Goal: Information Seeking & Learning: Compare options

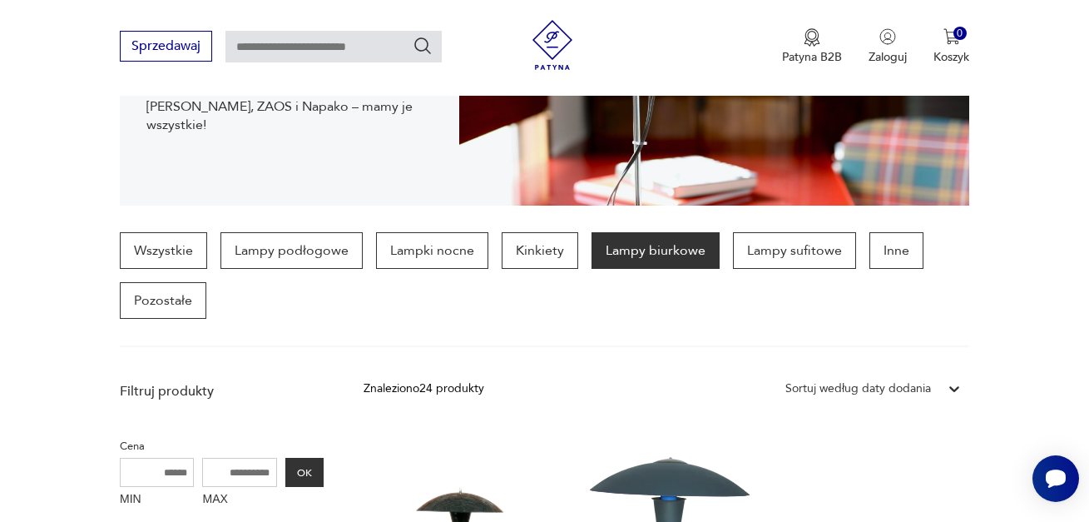
scroll to position [333, 0]
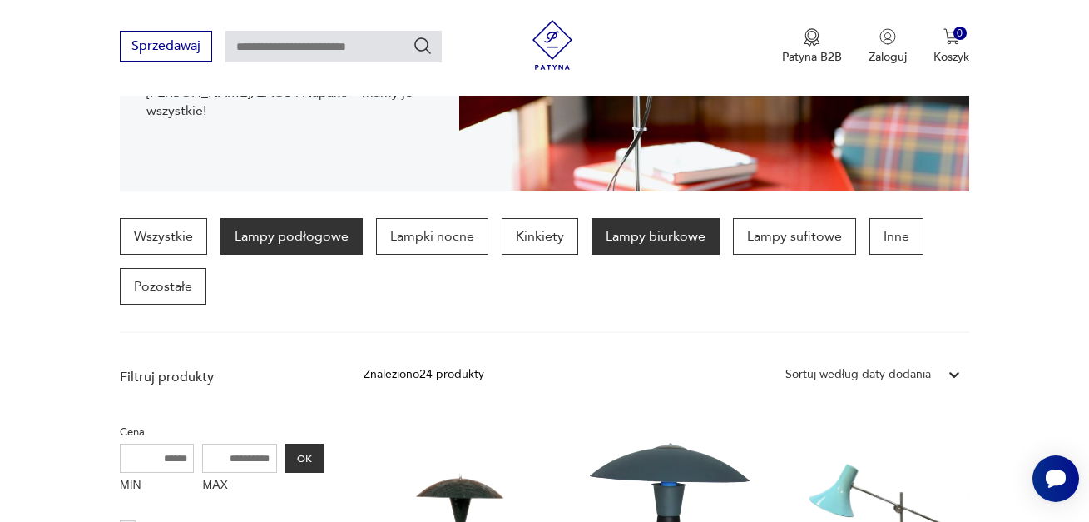
click at [344, 239] on p "Lampy podłogowe" at bounding box center [292, 236] width 142 height 37
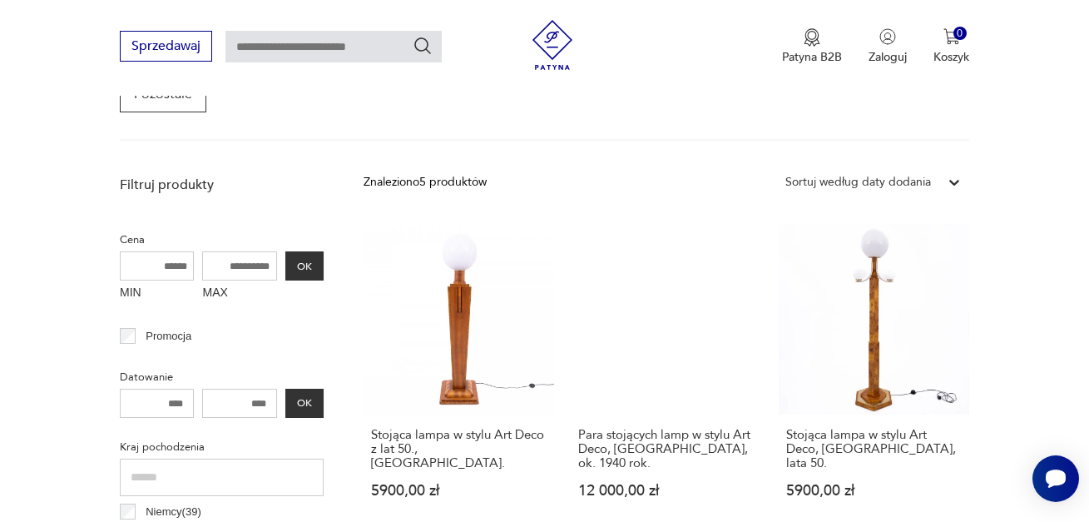
scroll to position [775, 0]
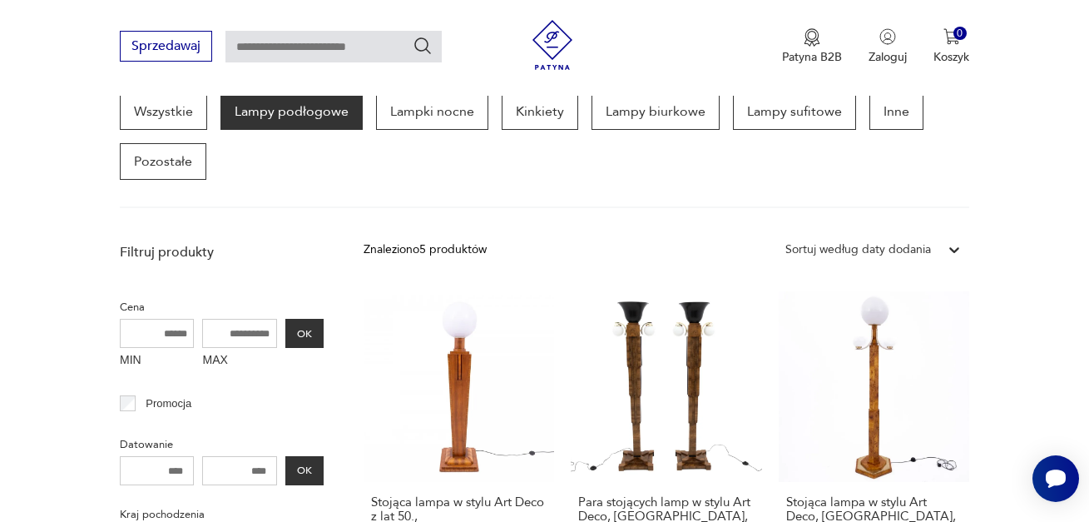
scroll to position [442, 0]
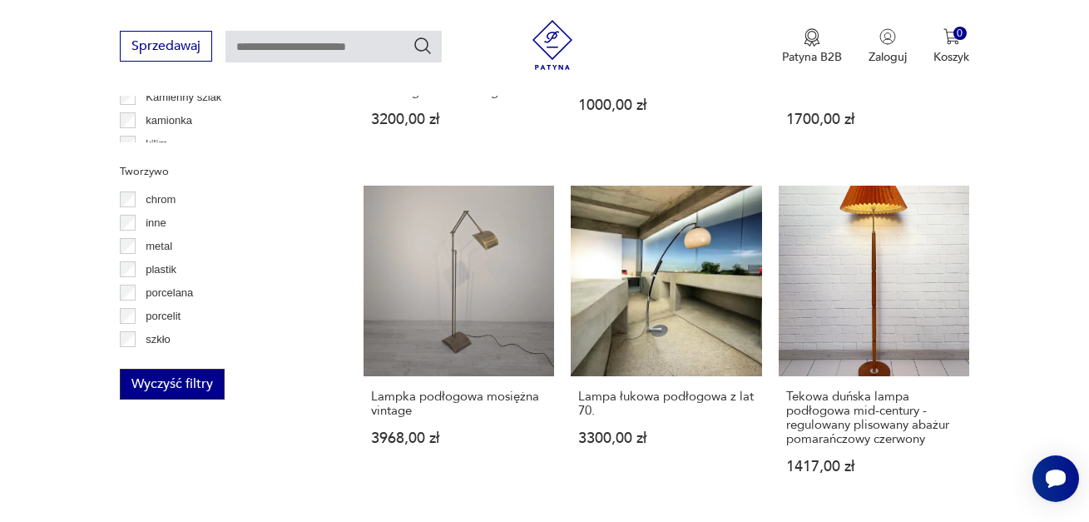
scroll to position [1524, 0]
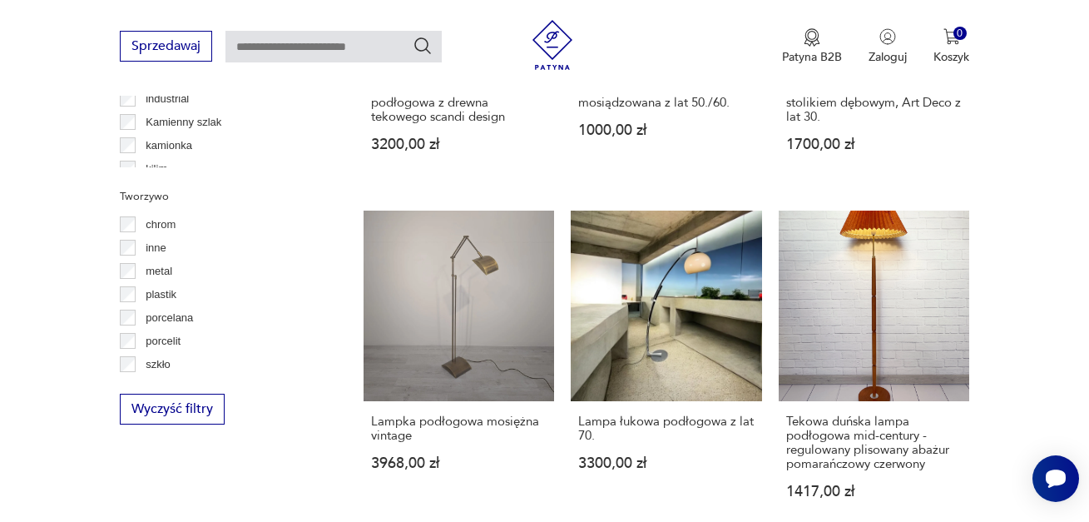
click at [142, 271] on label "metal" at bounding box center [154, 271] width 37 height 23
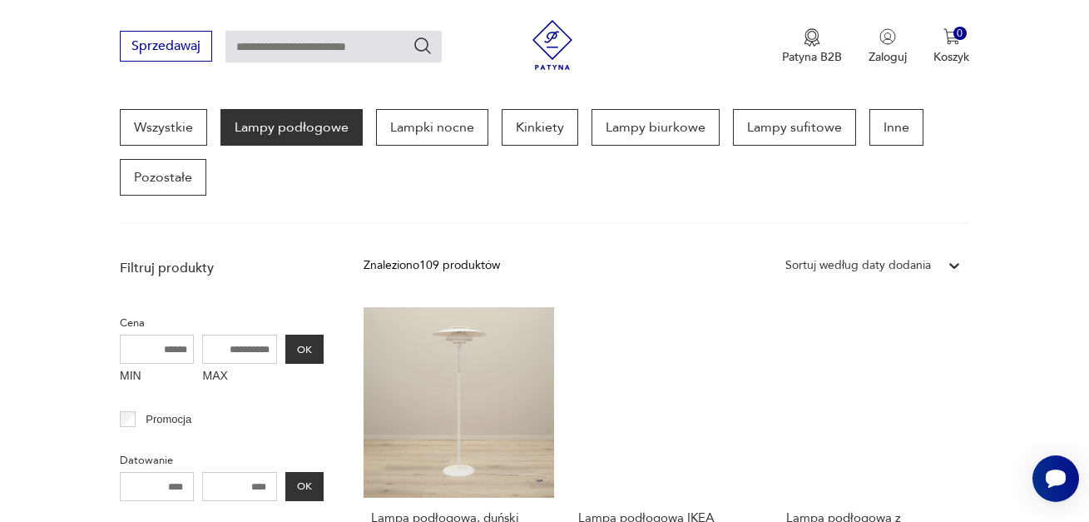
scroll to position [525, 0]
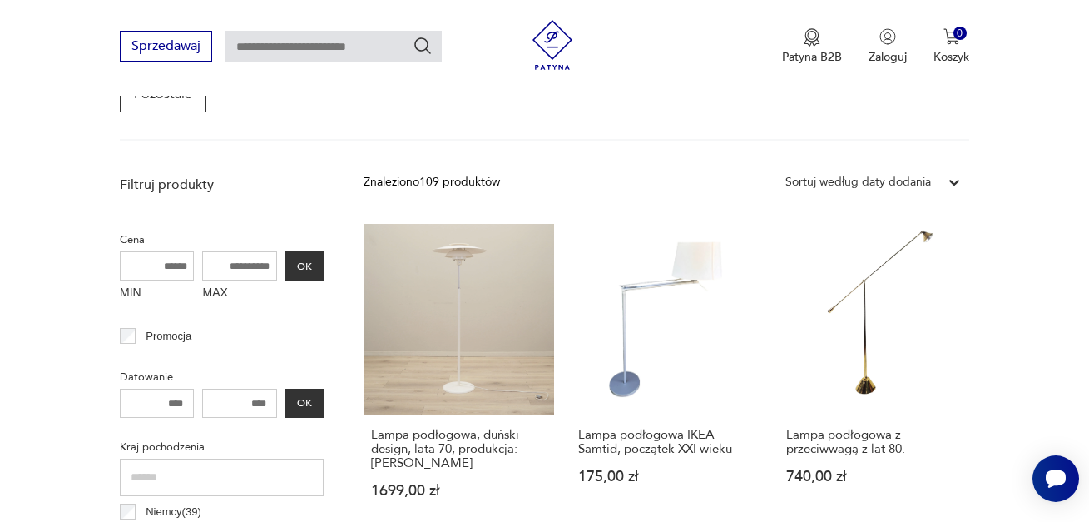
click at [896, 182] on div "Sortuj według daty dodania" at bounding box center [859, 182] width 146 height 18
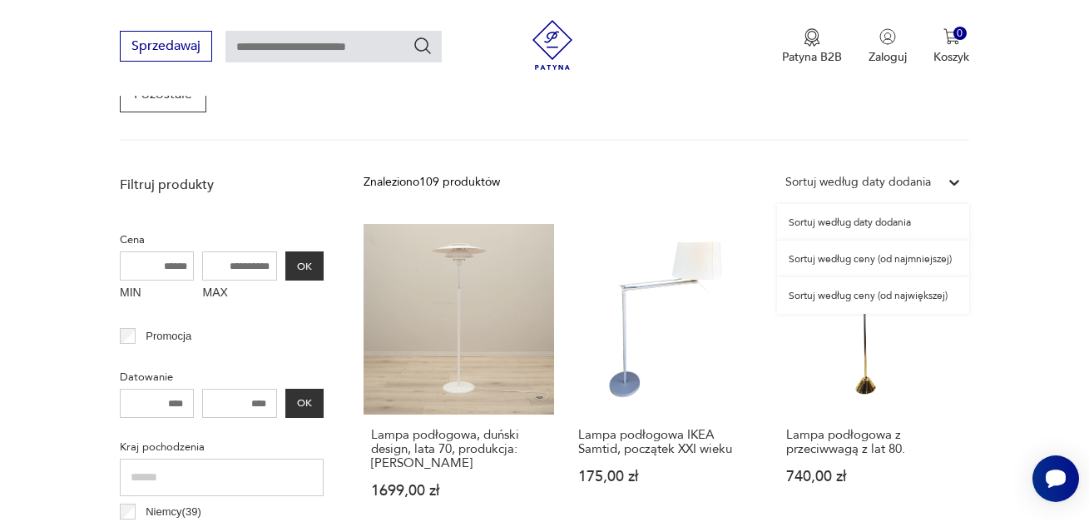
click at [892, 295] on div "Sortuj według ceny (od największej)" at bounding box center [873, 295] width 192 height 37
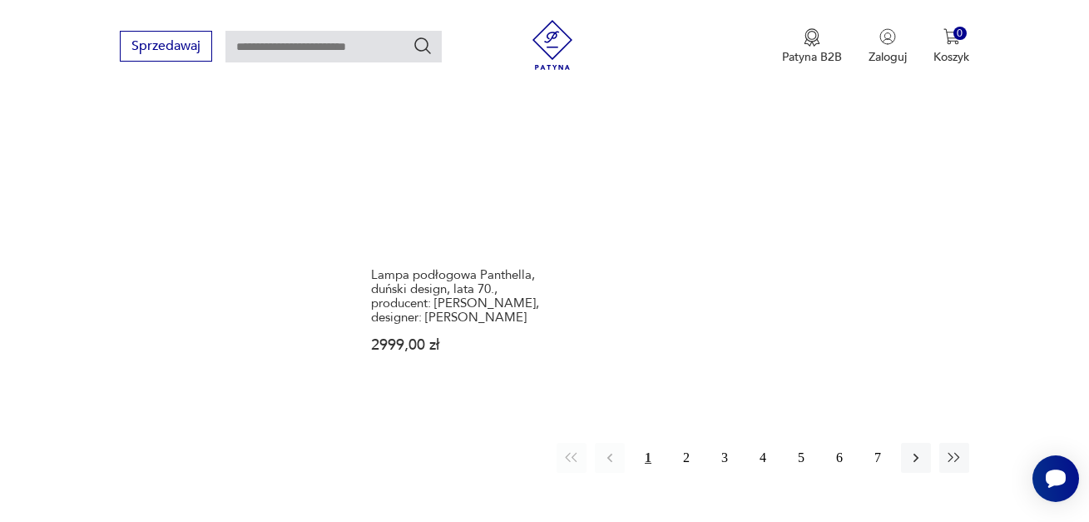
scroll to position [2439, 0]
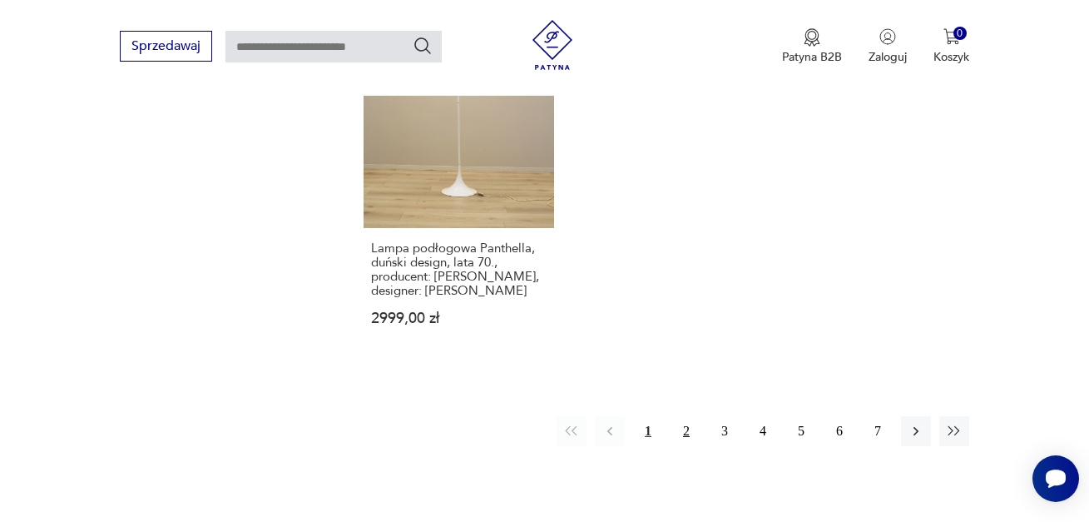
click at [687, 416] on button "2" at bounding box center [687, 431] width 30 height 30
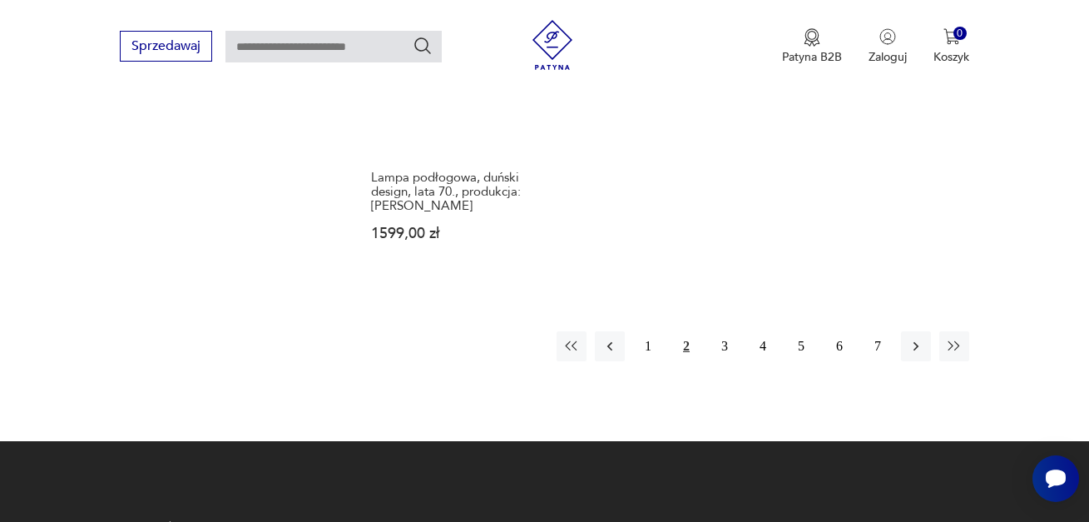
scroll to position [2439, 0]
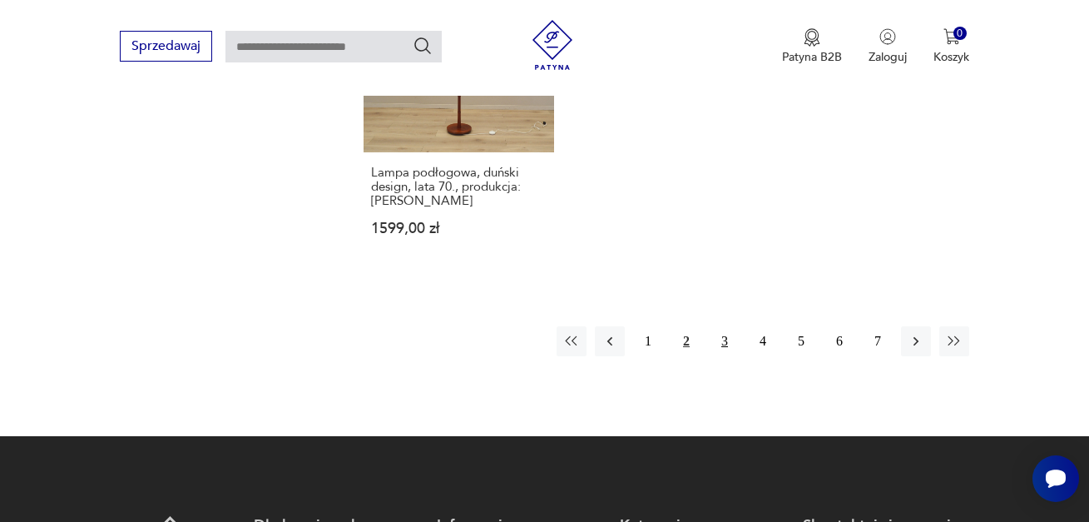
click at [726, 345] on button "3" at bounding box center [725, 341] width 30 height 30
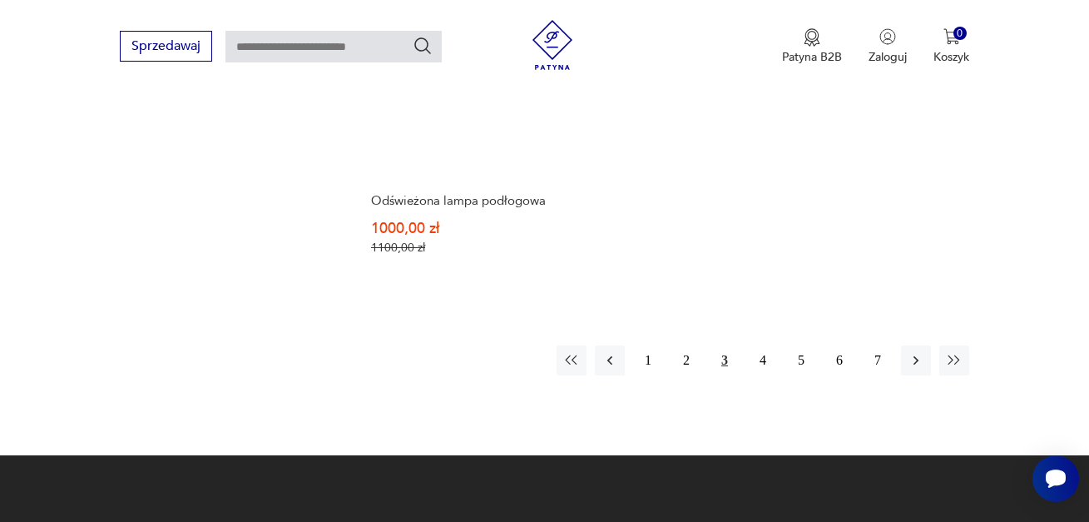
scroll to position [2523, 0]
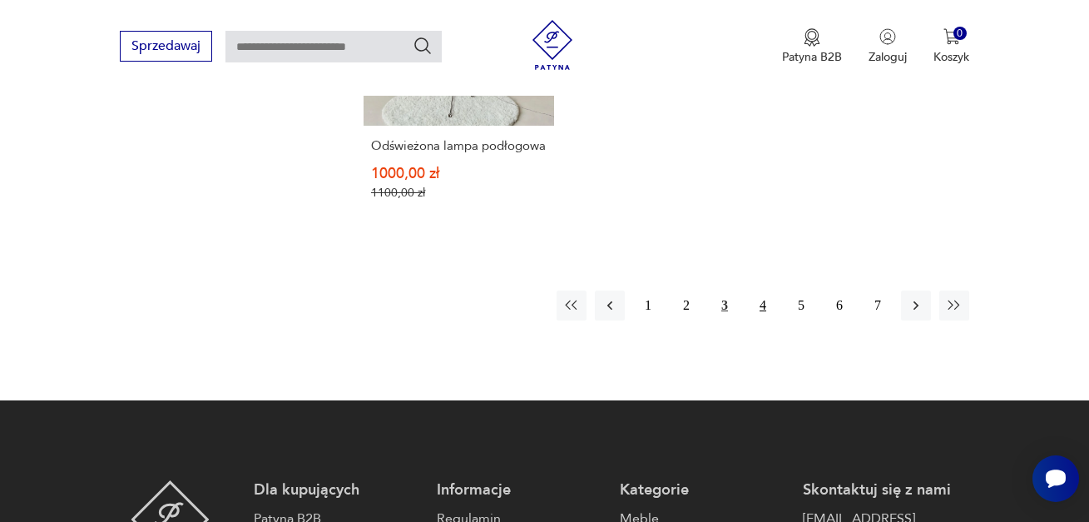
click at [763, 290] on button "4" at bounding box center [763, 305] width 30 height 30
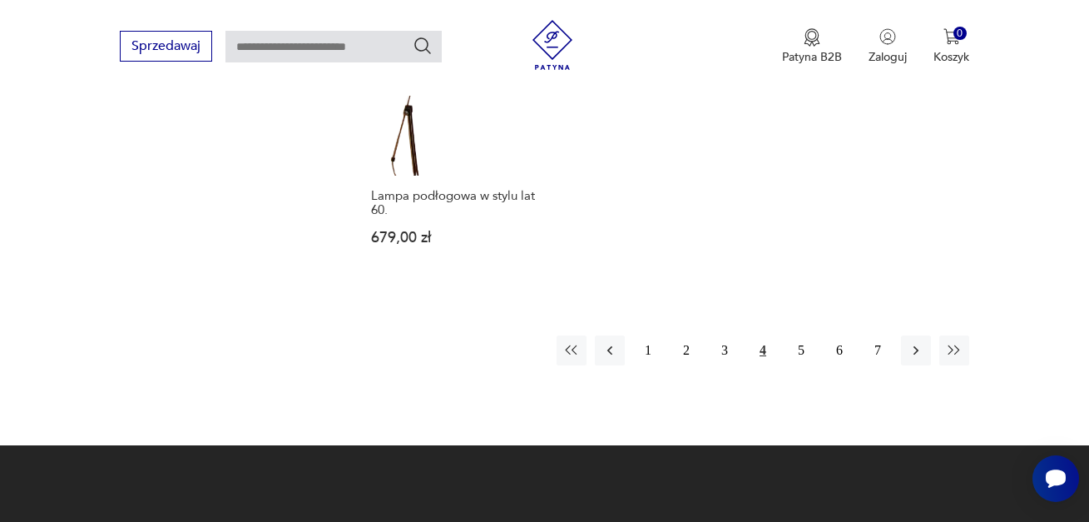
scroll to position [2439, 0]
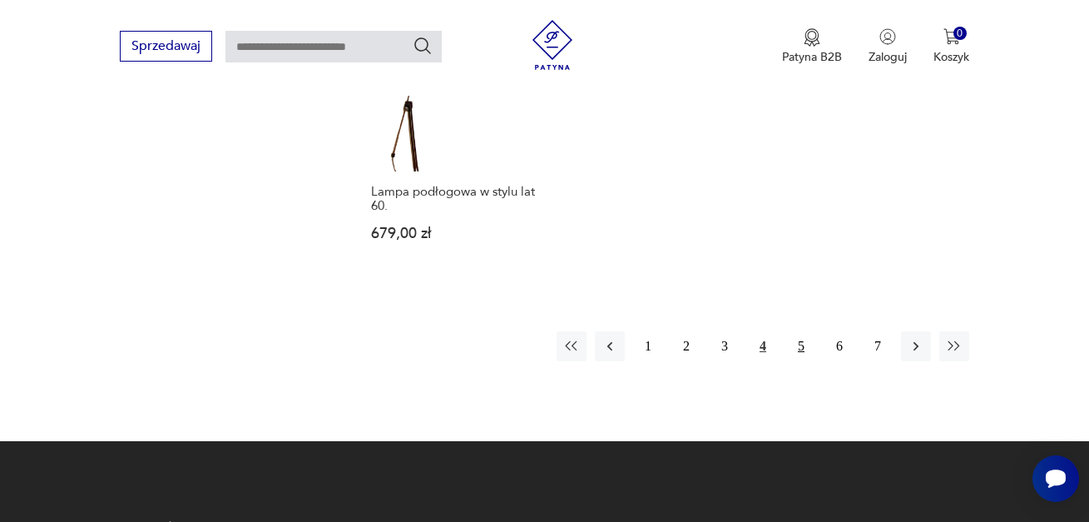
click at [806, 331] on button "5" at bounding box center [801, 346] width 30 height 30
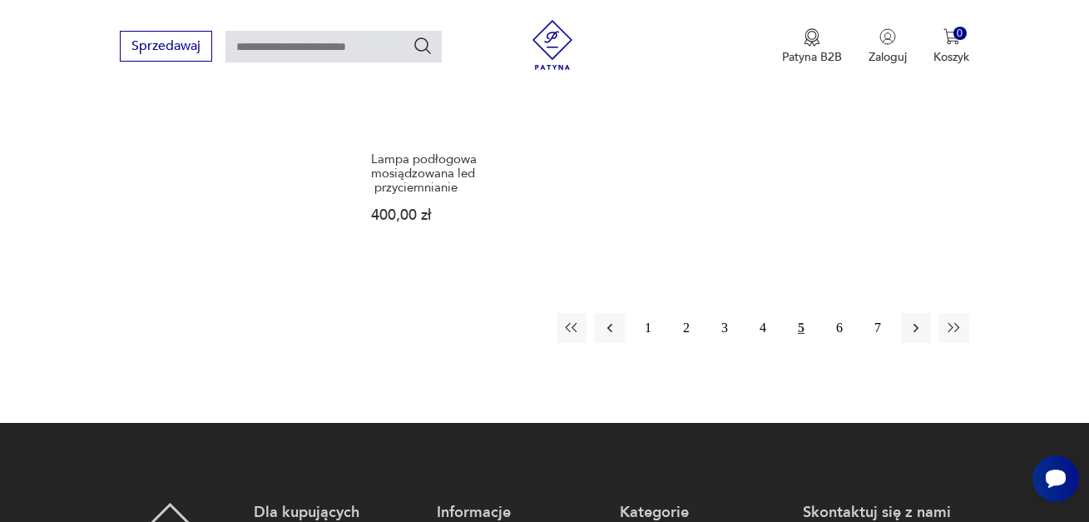
scroll to position [2606, 0]
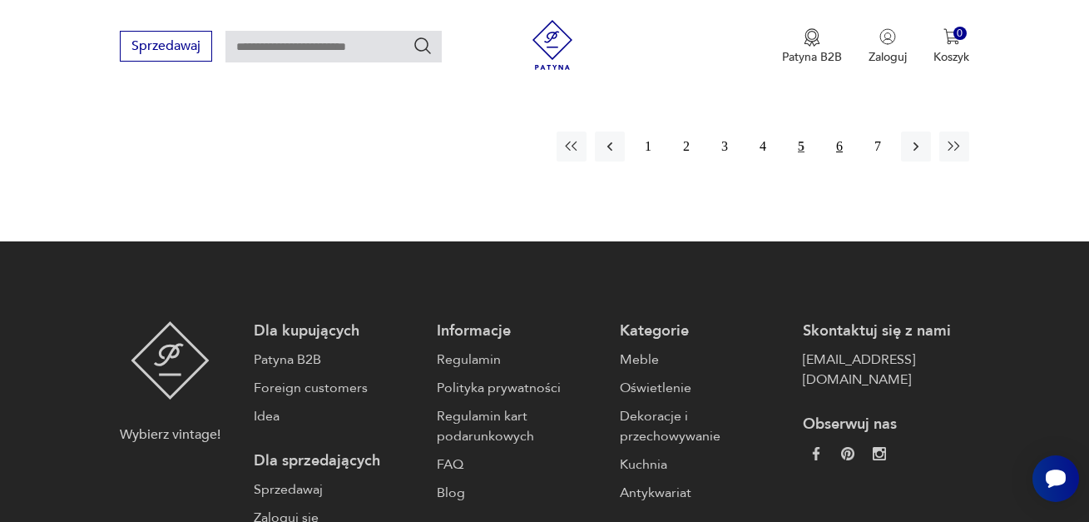
click at [837, 131] on button "6" at bounding box center [840, 146] width 30 height 30
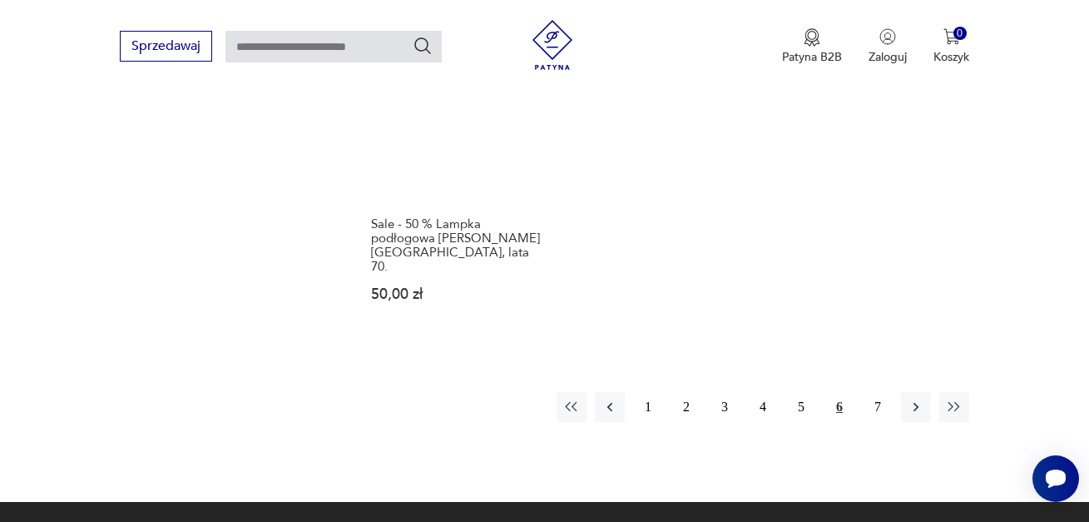
scroll to position [2439, 0]
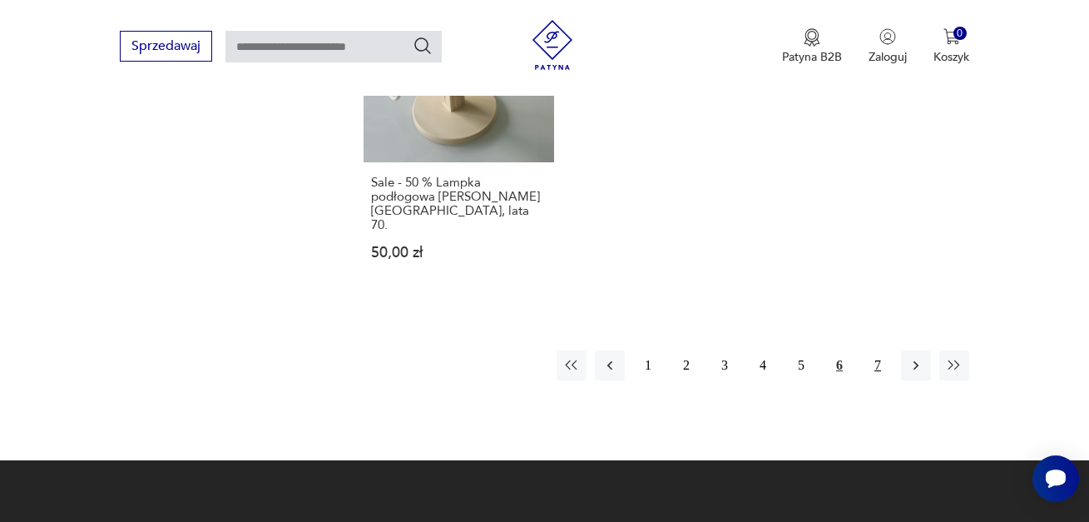
click at [878, 350] on button "7" at bounding box center [878, 365] width 30 height 30
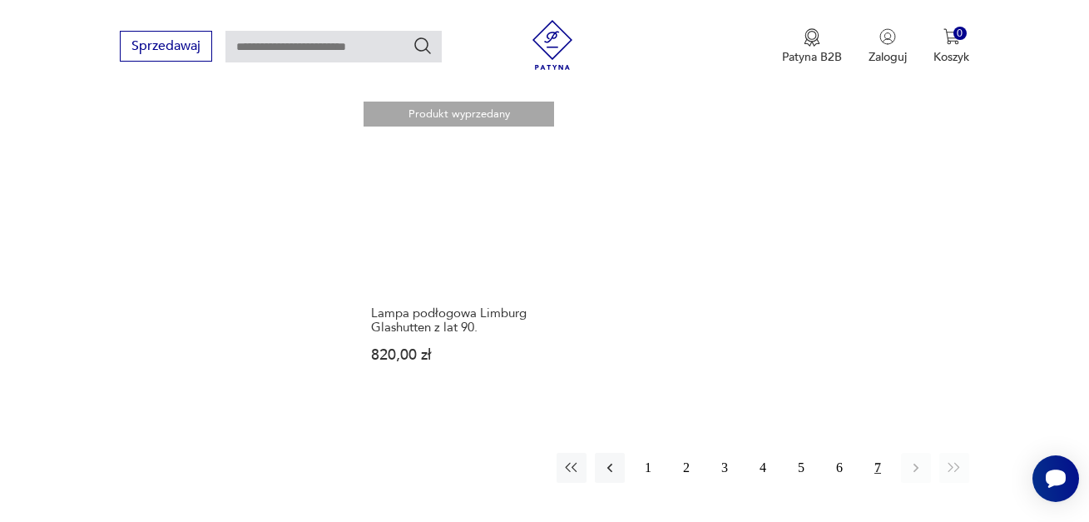
scroll to position [2023, 0]
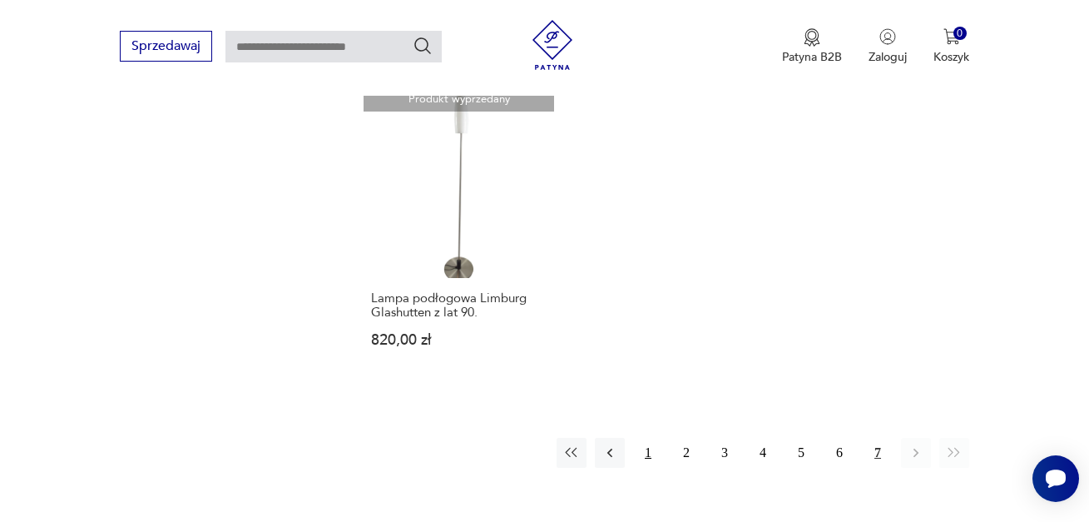
click at [651, 438] on button "1" at bounding box center [648, 453] width 30 height 30
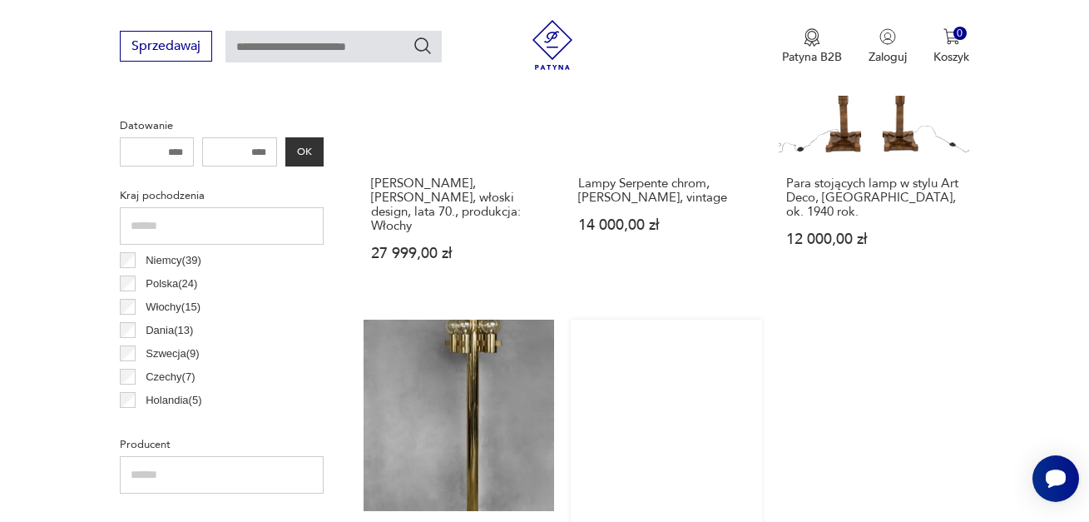
scroll to position [941, 0]
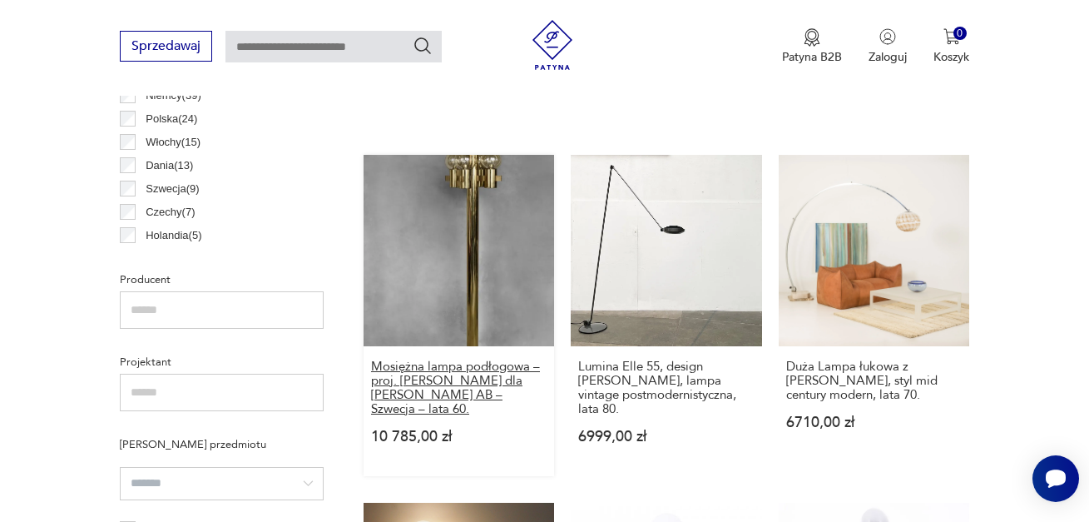
click at [439, 360] on h3 "Mosiężna lampa podłogowa – proj. [PERSON_NAME] dla [PERSON_NAME] AB – Szwecja –…" at bounding box center [459, 388] width 176 height 57
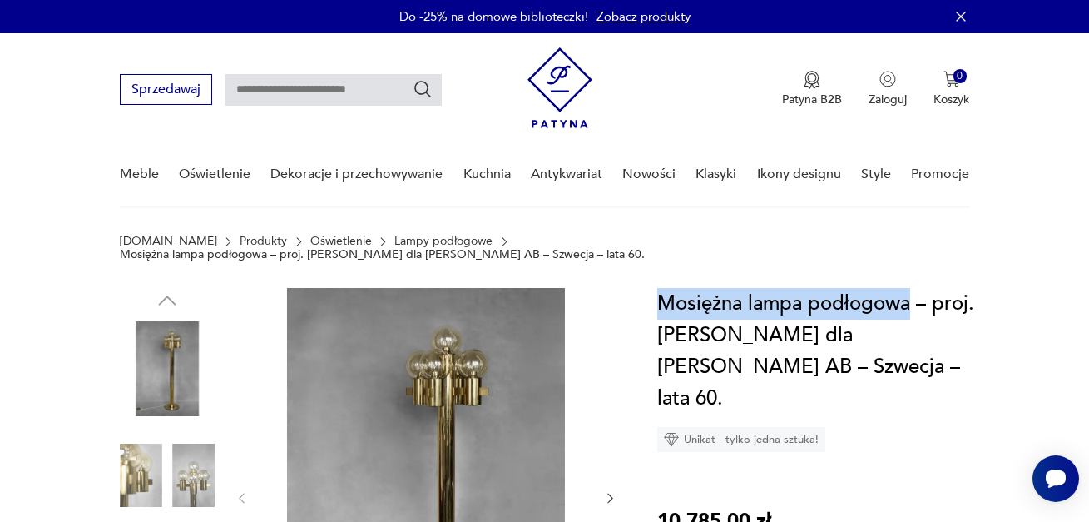
drag, startPoint x: 912, startPoint y: 300, endPoint x: 665, endPoint y: 304, distance: 247.2
click at [657, 311] on h1 "Mosiężna lampa podłogowa – proj. [PERSON_NAME] dla [PERSON_NAME] AB – Szwecja –…" at bounding box center [827, 351] width 340 height 127
copy h1 "Mosiężna lampa podłogowa"
click at [278, 92] on input "text" at bounding box center [334, 90] width 216 height 32
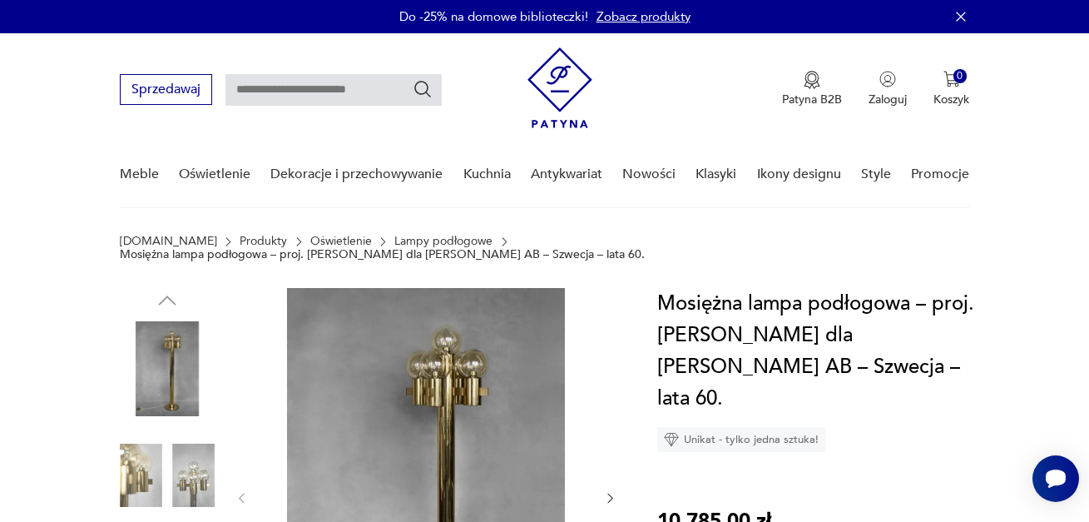
paste input "**********"
type input "**********"
click at [419, 86] on icon "Szukaj" at bounding box center [423, 89] width 20 height 20
type input "**********"
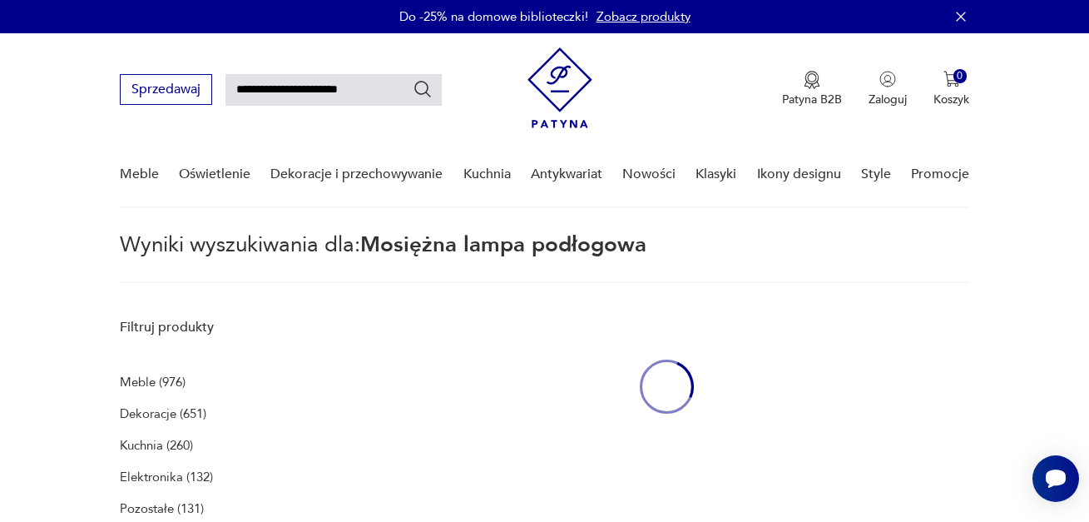
scroll to position [59, 0]
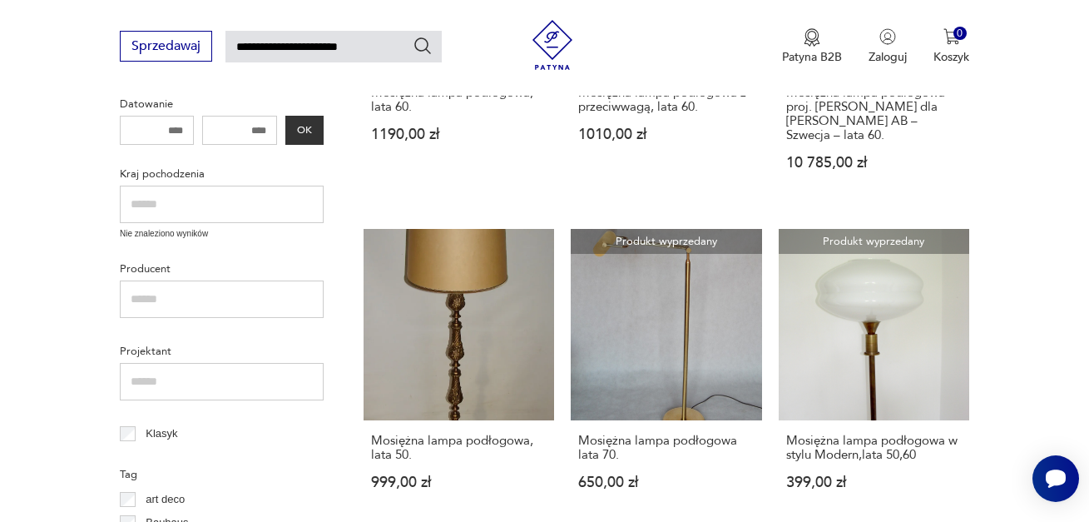
scroll to position [392, 0]
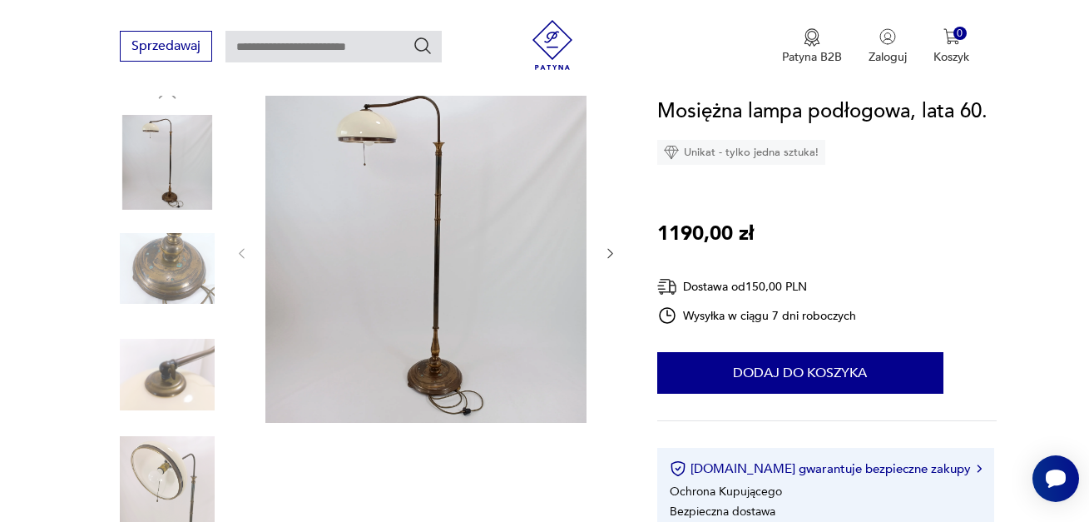
scroll to position [166, 0]
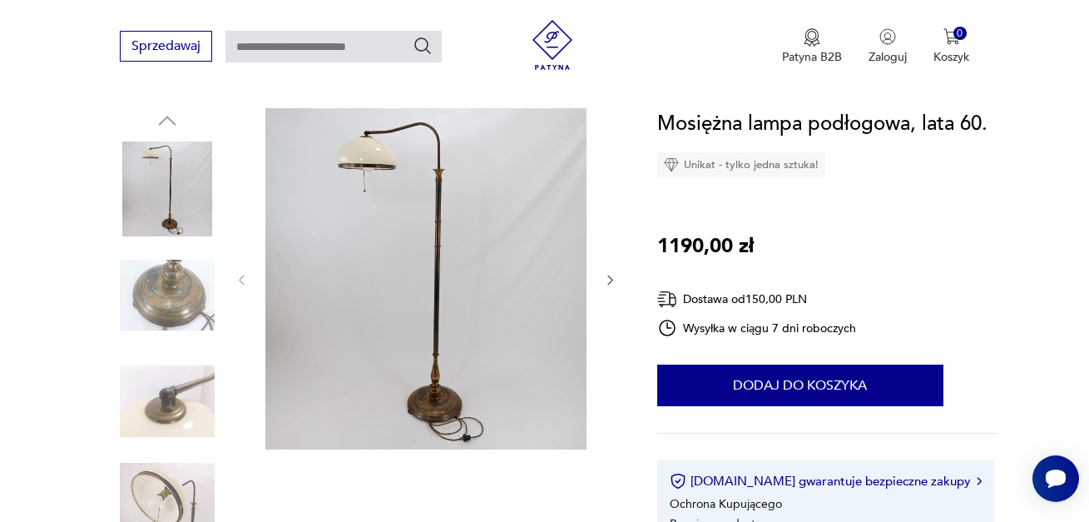
click at [176, 290] on img at bounding box center [167, 295] width 95 height 95
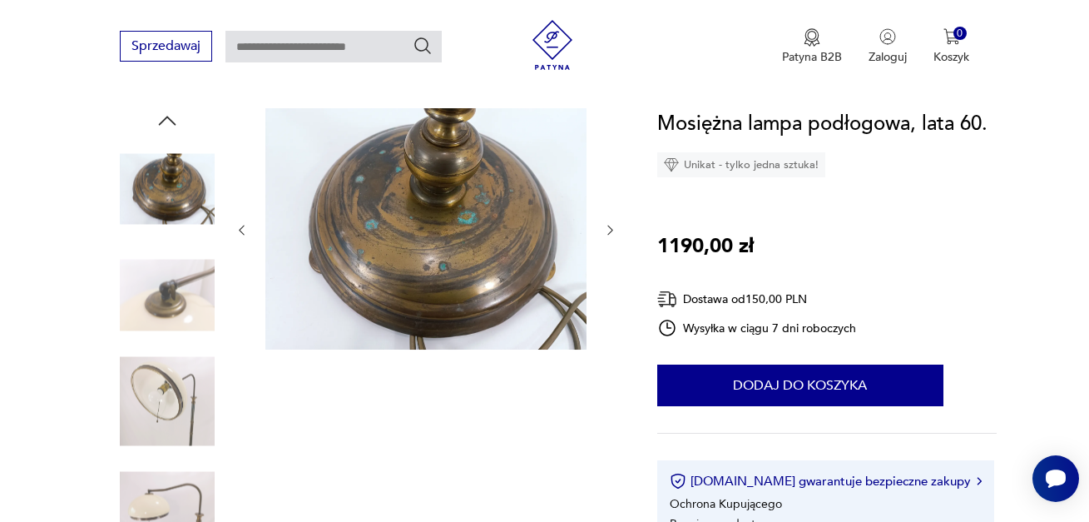
click at [173, 293] on img at bounding box center [167, 295] width 95 height 95
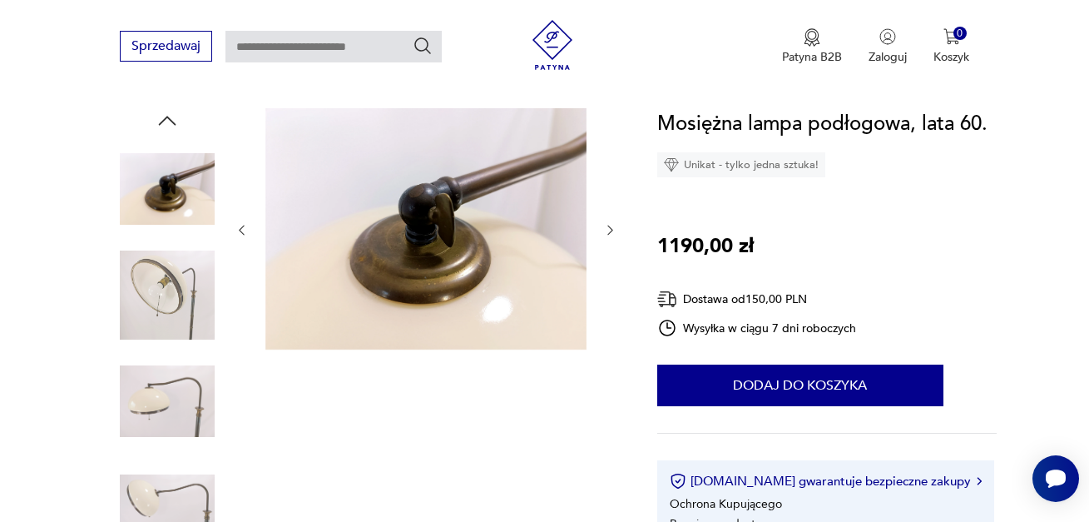
click at [174, 395] on img at bounding box center [167, 401] width 95 height 95
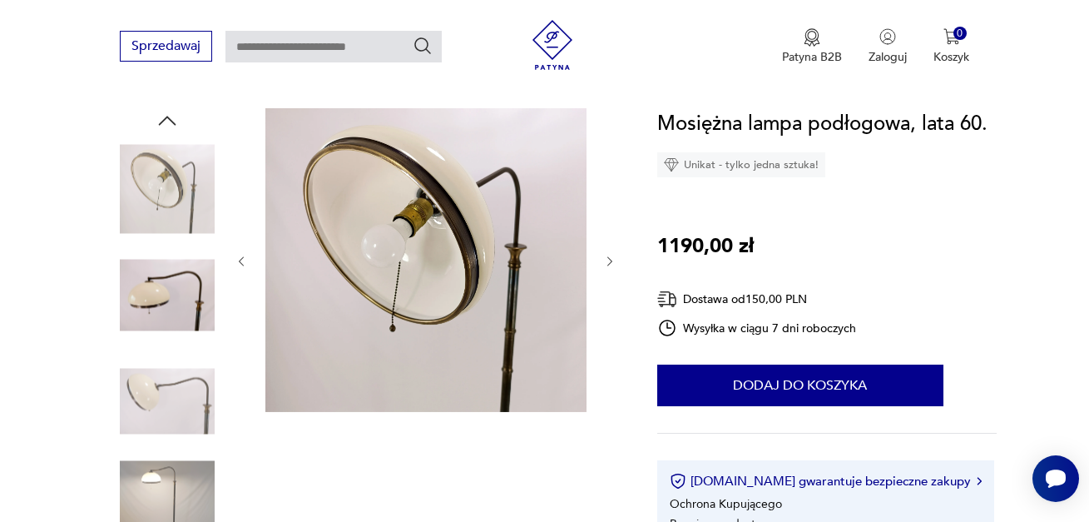
scroll to position [250, 0]
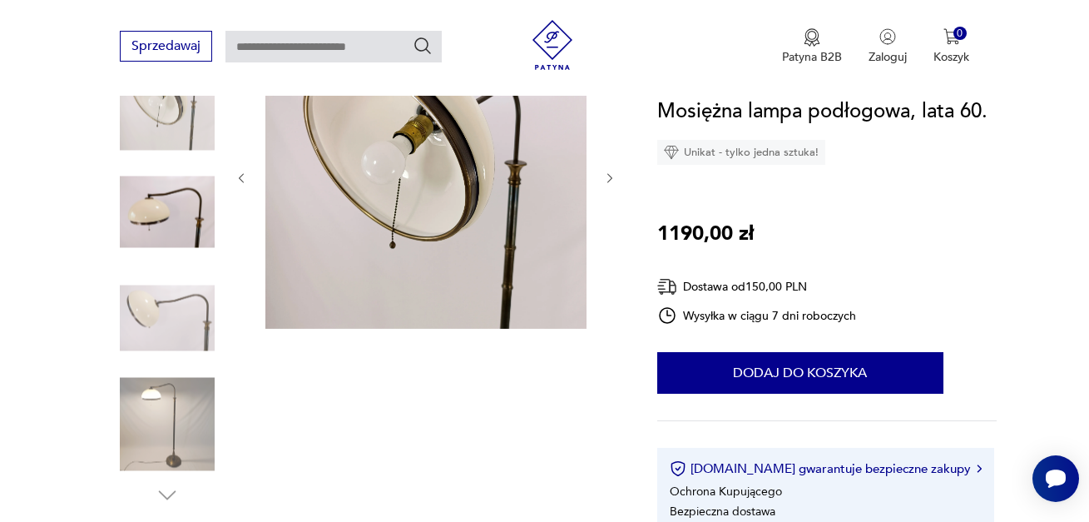
click at [182, 434] on img at bounding box center [167, 424] width 95 height 95
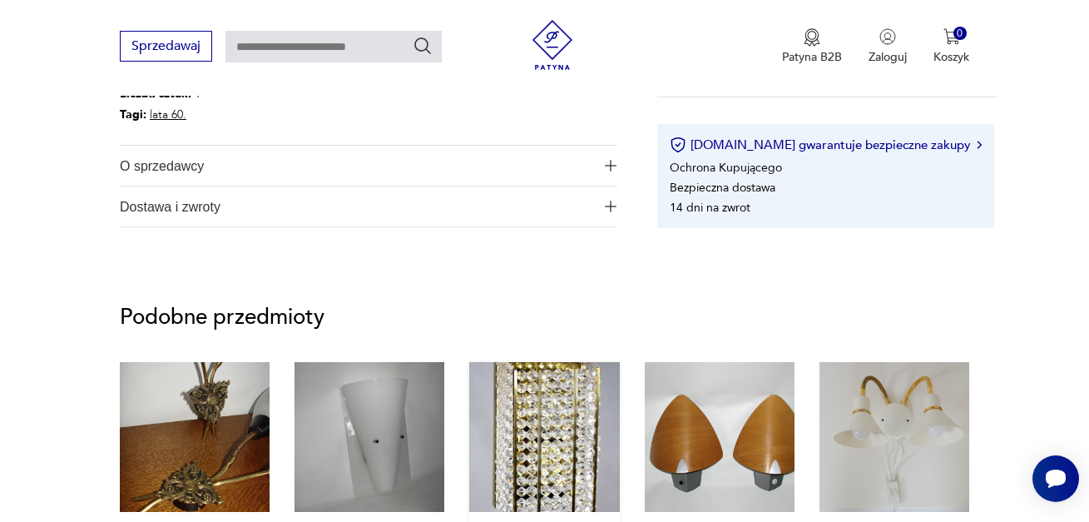
scroll to position [1082, 0]
